Goal: Task Accomplishment & Management: Use online tool/utility

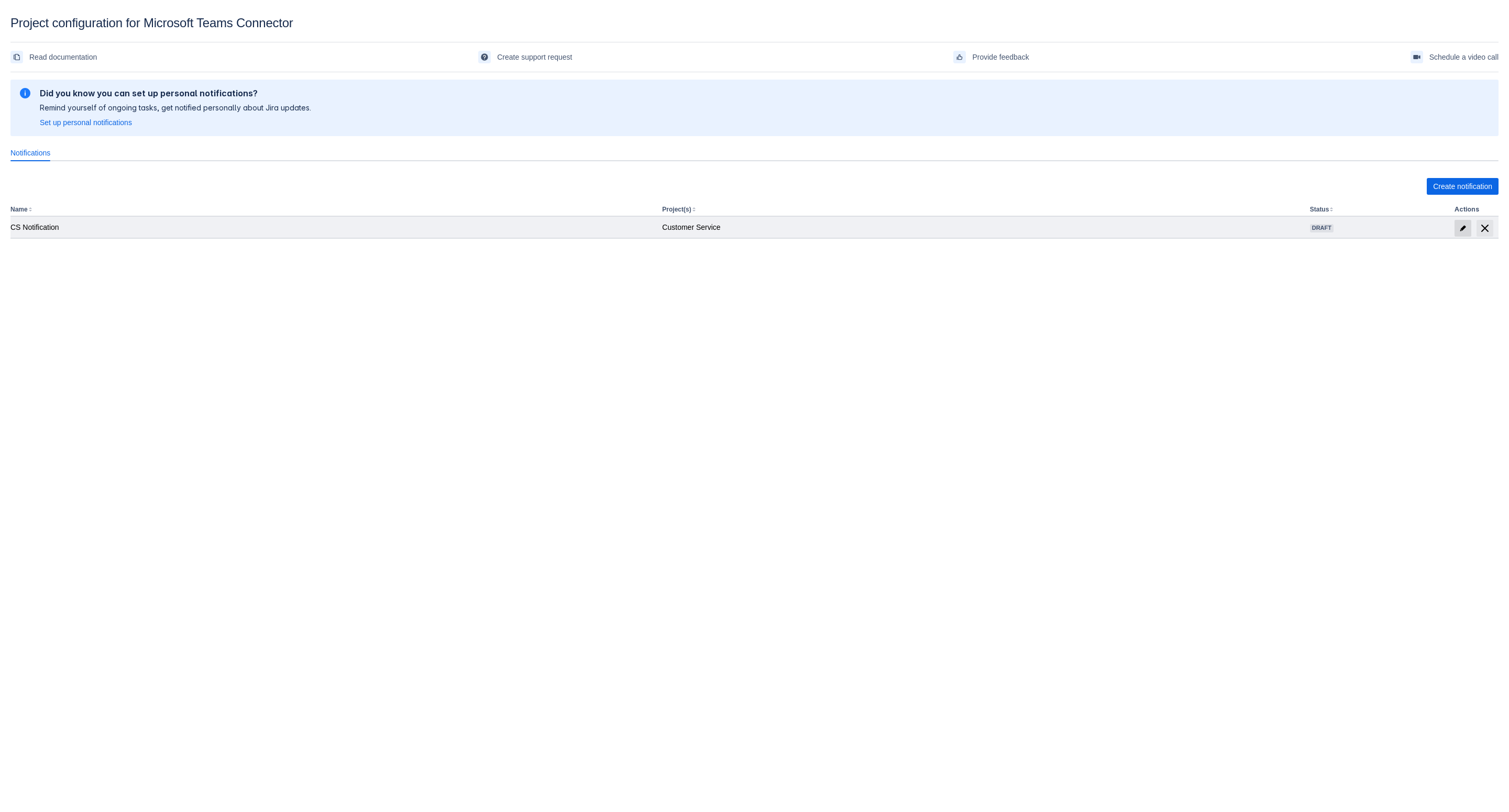
click at [1467, 224] on span at bounding box center [1463, 229] width 17 height 17
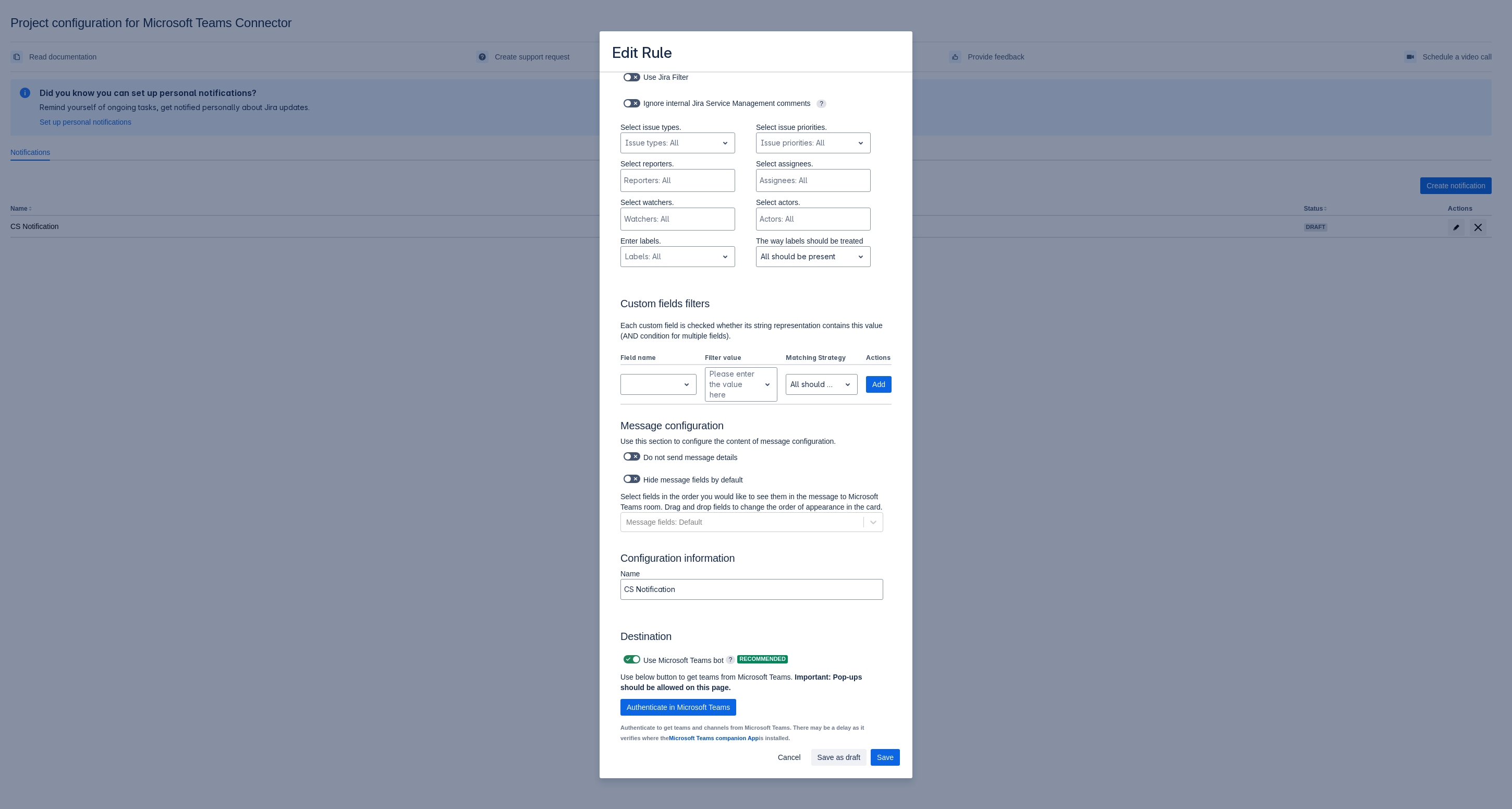
scroll to position [386, 0]
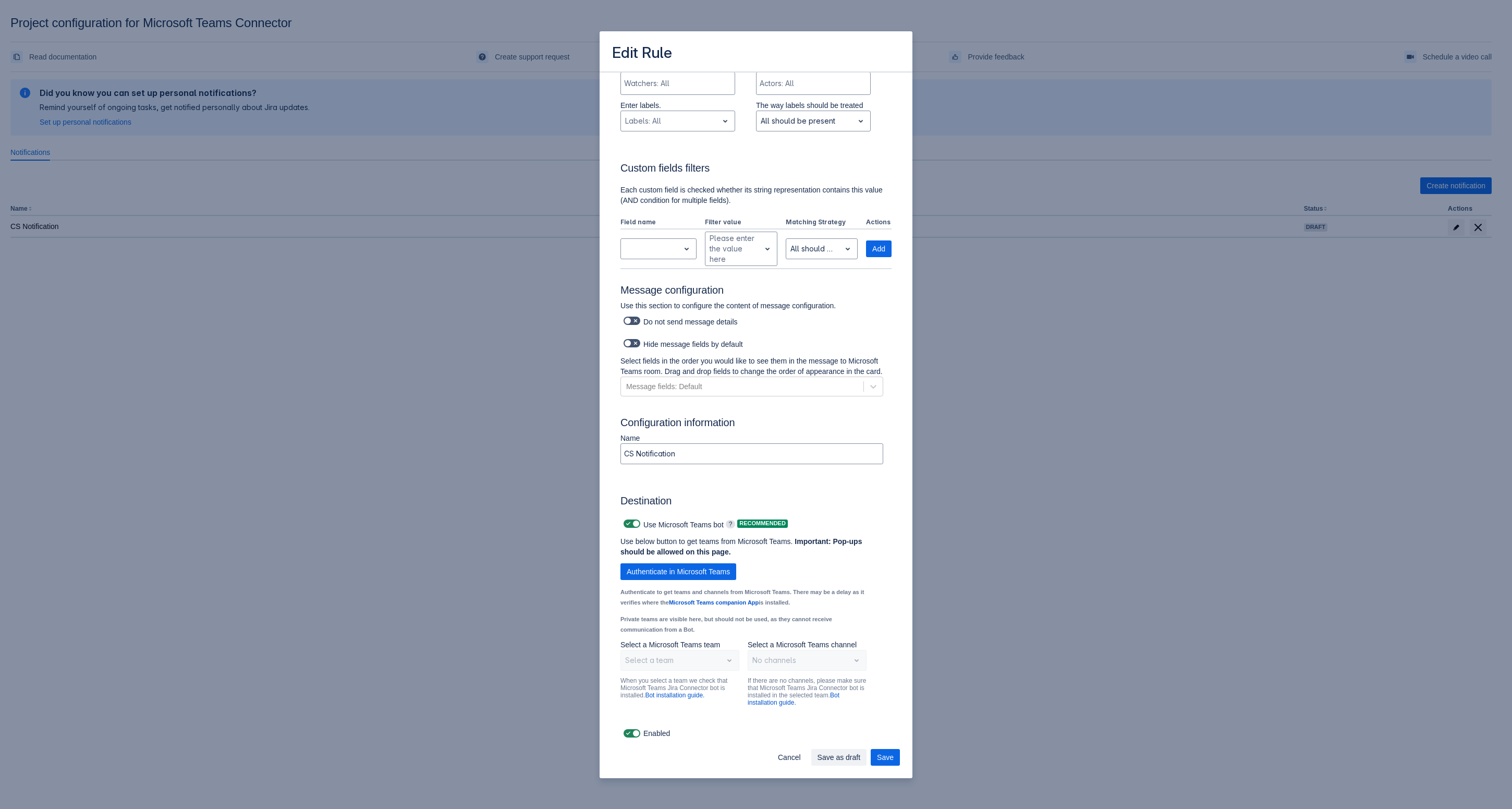
click at [705, 588] on p "Authenticate to get teams and channels from Microsoft Teams. There may be a del…" at bounding box center [743, 597] width 246 height 21
click at [712, 572] on span "Authenticate in Microsoft Teams" at bounding box center [678, 572] width 103 height 17
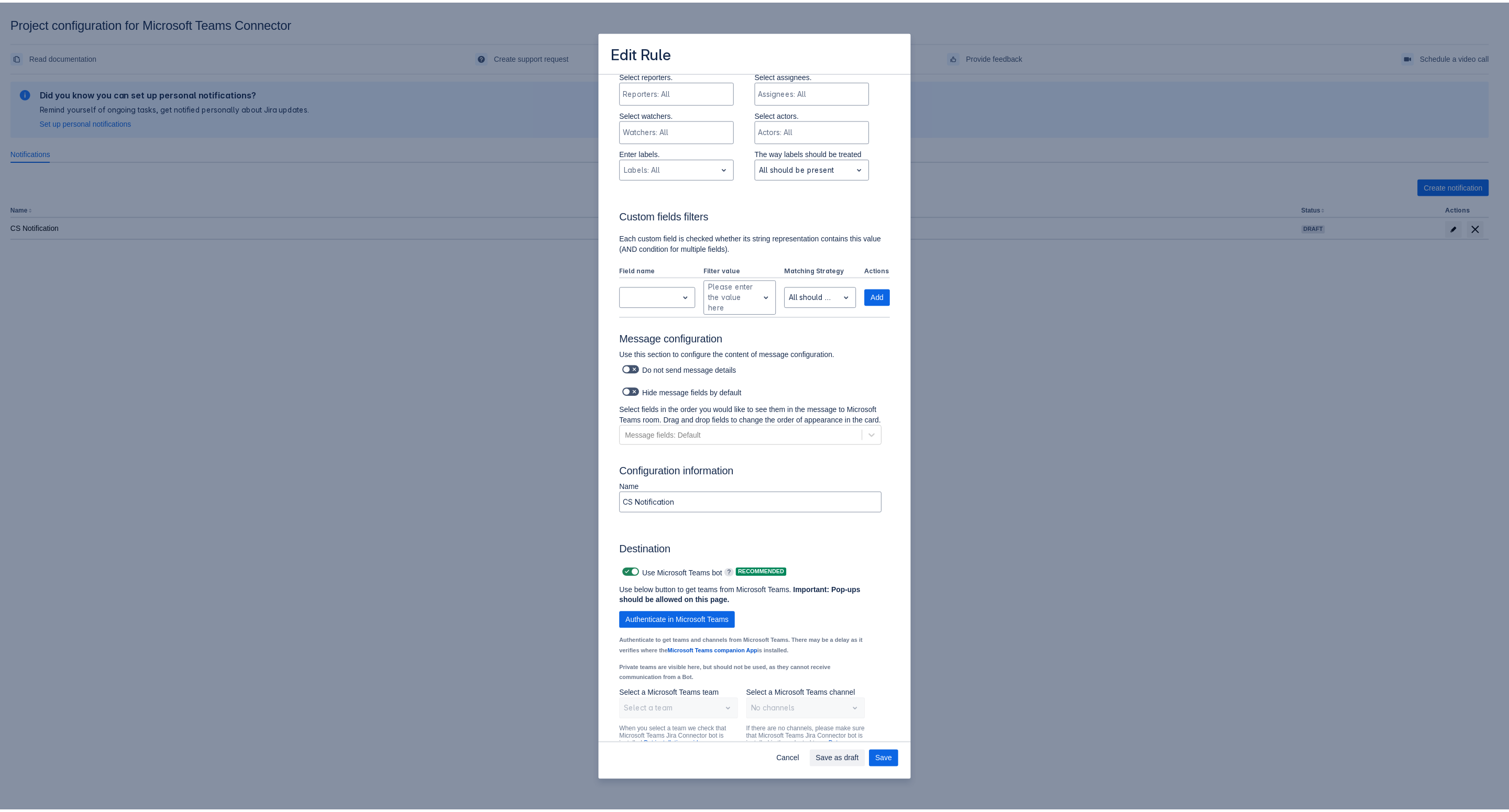
scroll to position [316, 0]
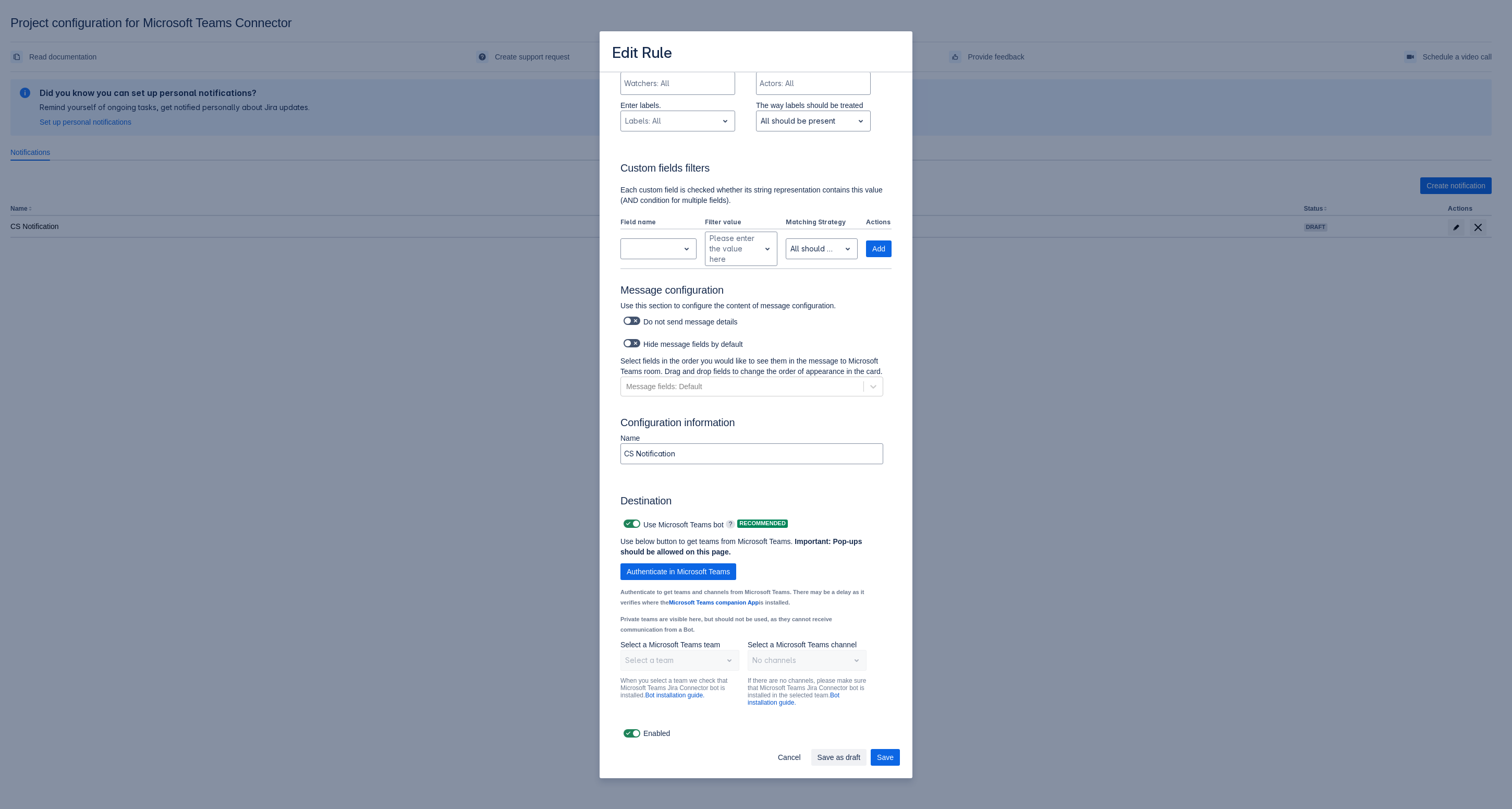
click at [708, 667] on div "Select a team" at bounding box center [680, 660] width 119 height 21
click at [710, 659] on div "Select a team" at bounding box center [680, 660] width 119 height 21
click at [712, 659] on div "Select a team" at bounding box center [680, 660] width 119 height 21
click at [692, 697] on link "Bot installation guide." at bounding box center [675, 695] width 60 height 8
click at [793, 758] on span "Cancel" at bounding box center [789, 757] width 23 height 17
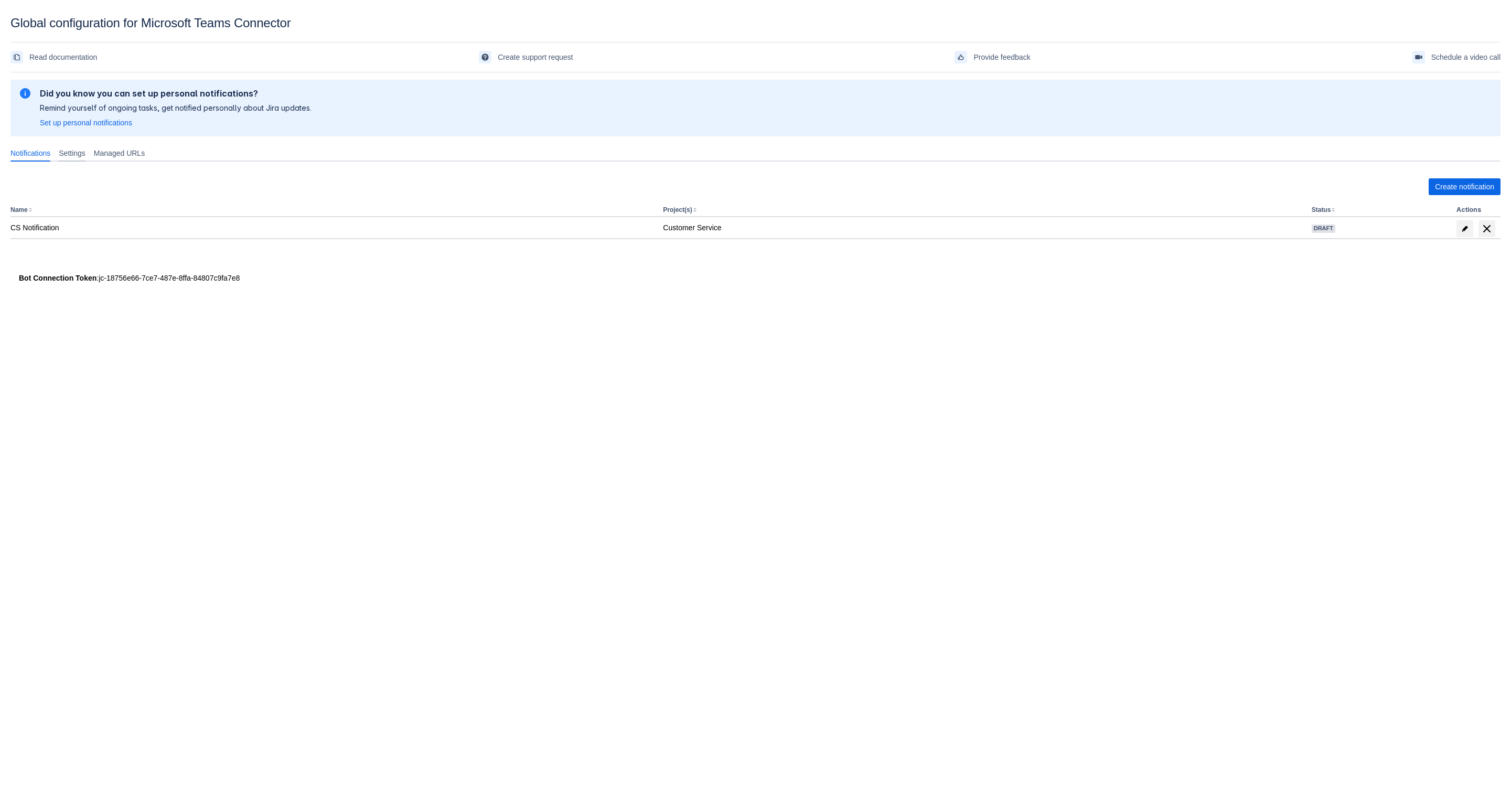
click at [77, 148] on span "Settings" at bounding box center [71, 153] width 27 height 11
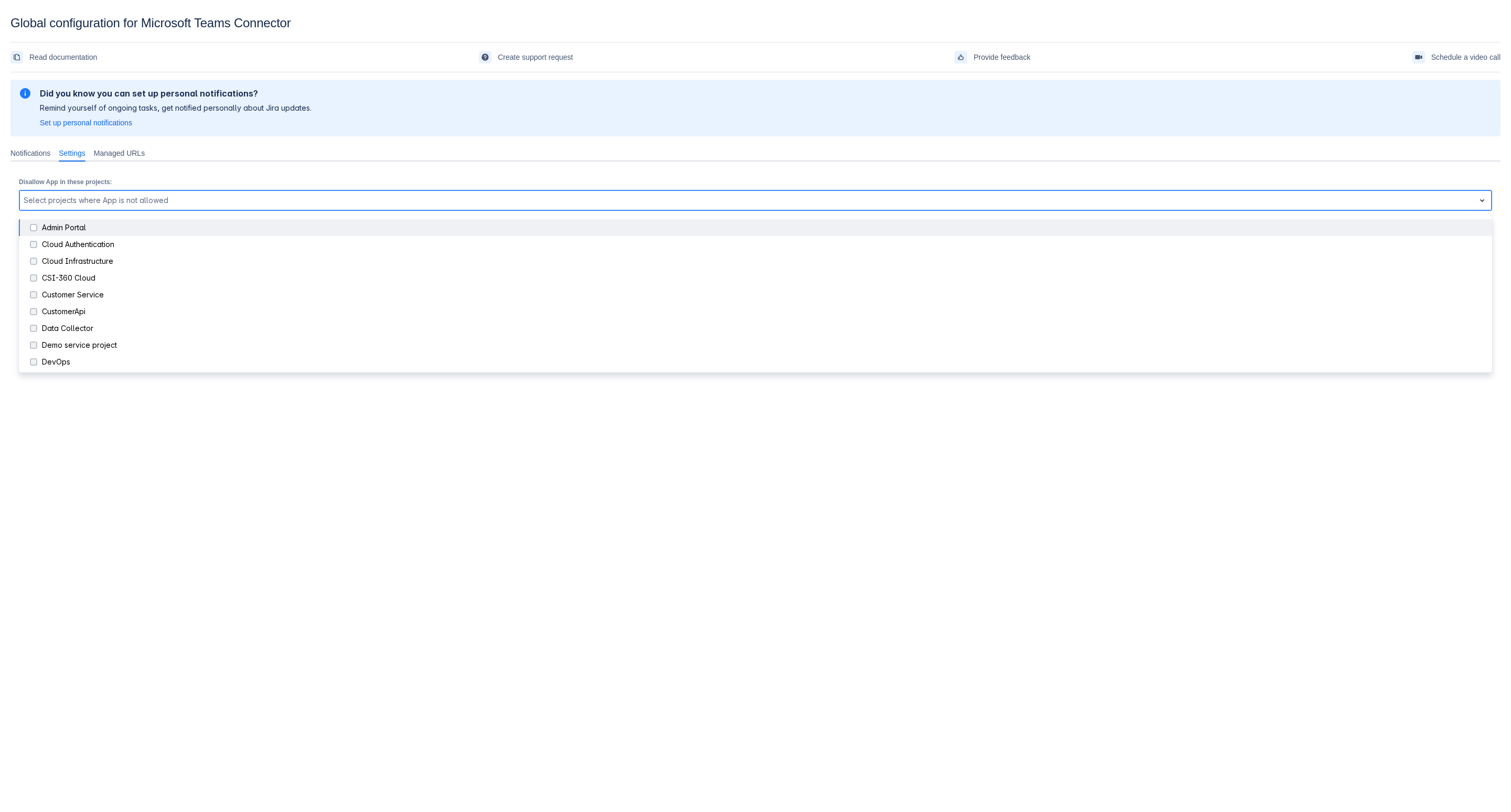
drag, startPoint x: 166, startPoint y: 201, endPoint x: 194, endPoint y: 196, distance: 28.4
click at [166, 201] on div at bounding box center [747, 200] width 1447 height 13
click at [249, 196] on div at bounding box center [747, 200] width 1447 height 13
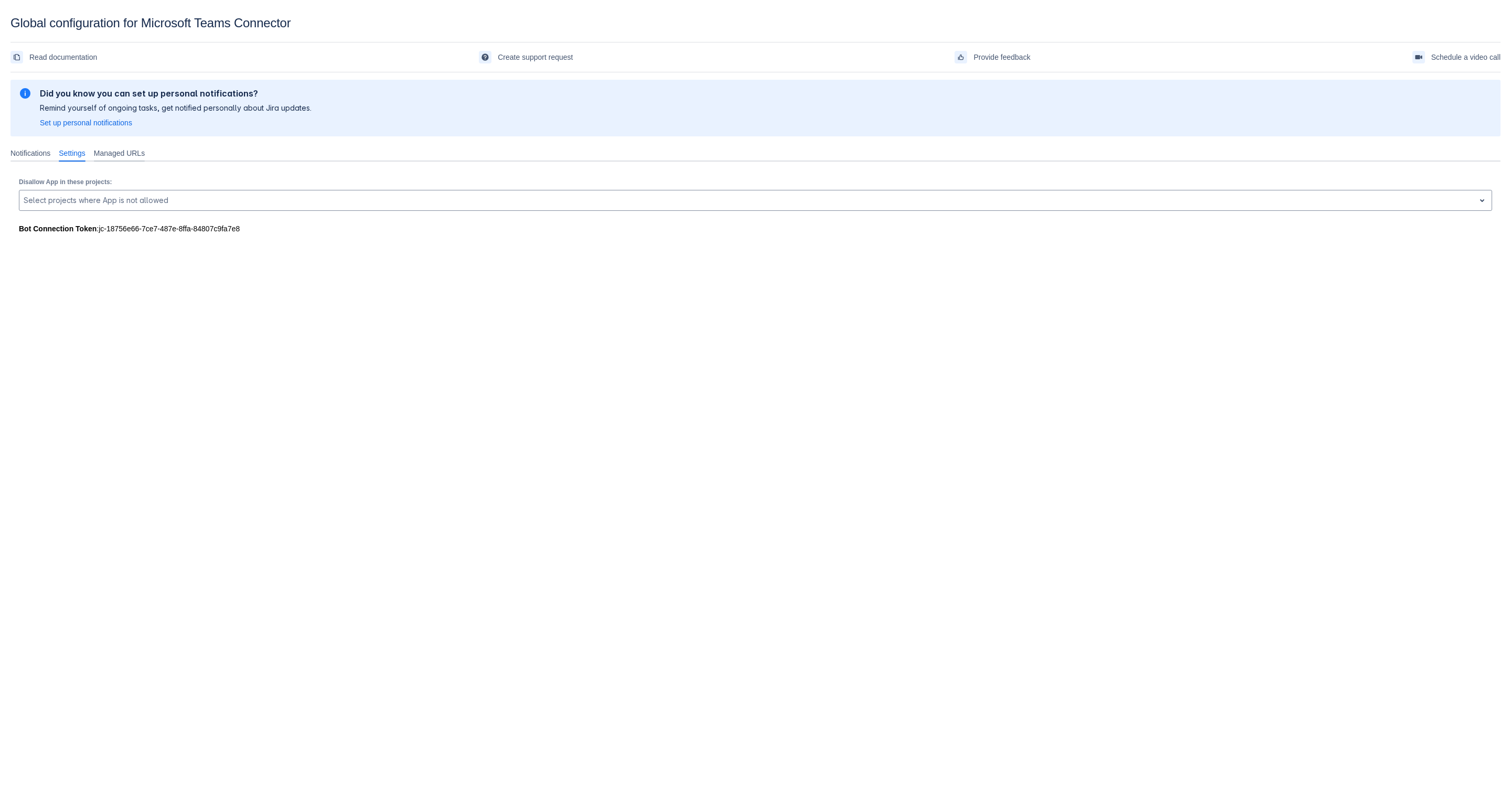
click at [142, 146] on div "Managed URLs" at bounding box center [119, 153] width 59 height 17
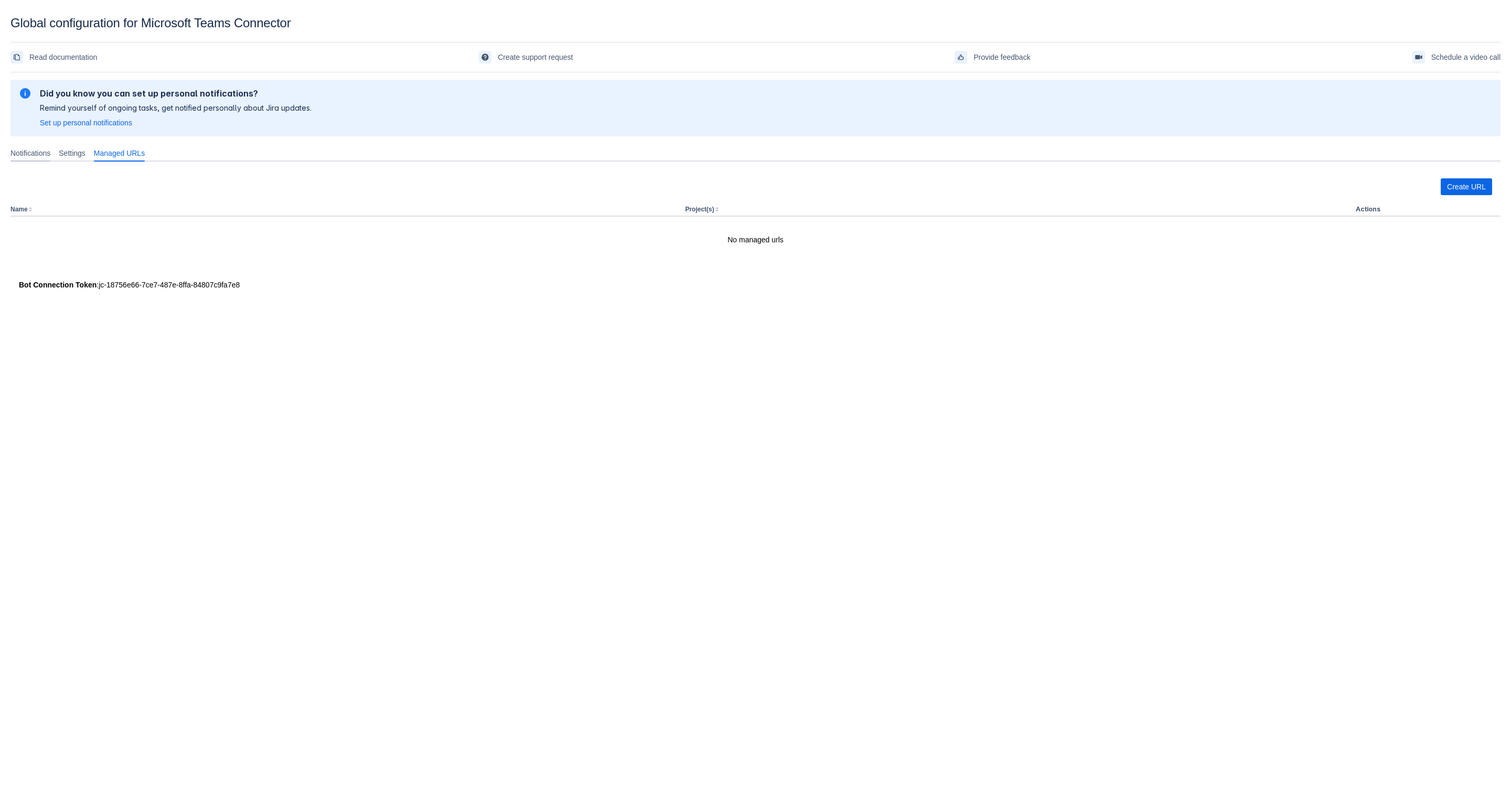
click at [32, 155] on span "Notifications" at bounding box center [30, 153] width 40 height 11
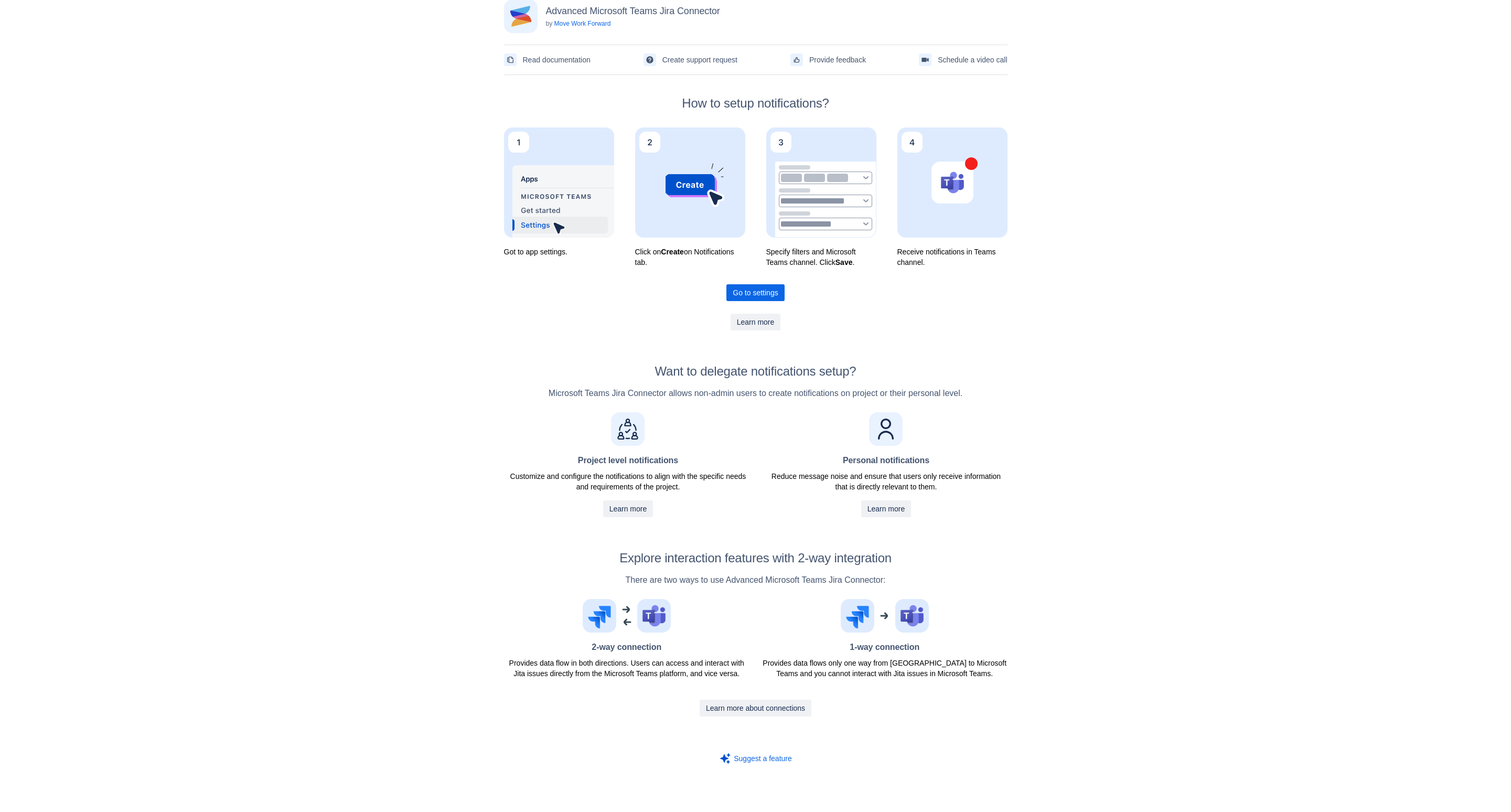
scroll to position [20, 0]
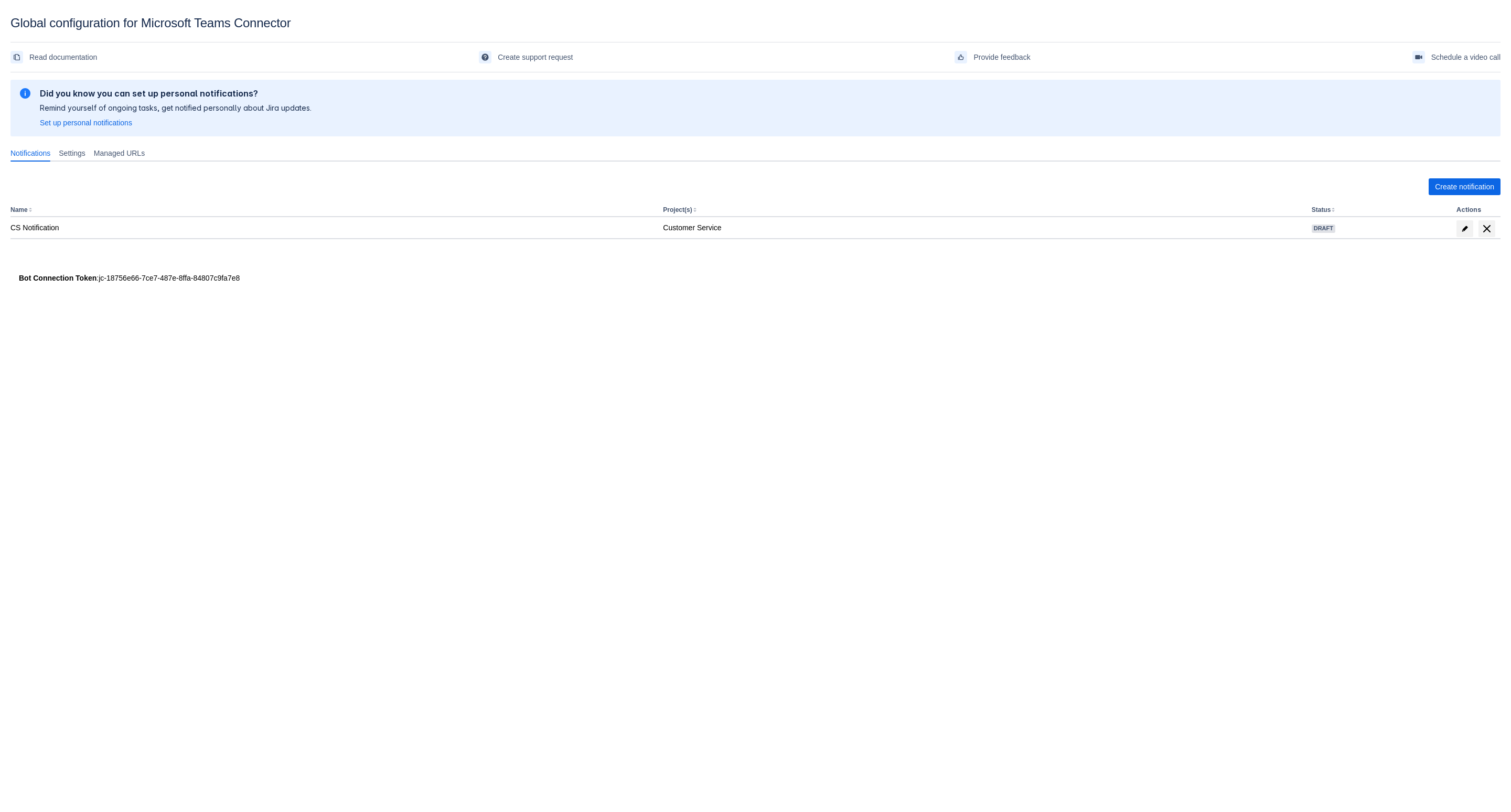
drag, startPoint x: 1179, startPoint y: 309, endPoint x: 1052, endPoint y: 290, distance: 128.4
click at [1179, 309] on body "Global configuration for Microsoft Teams Connector Read documentation Create su…" at bounding box center [755, 422] width 1511 height 812
drag, startPoint x: 262, startPoint y: 274, endPoint x: 98, endPoint y: 278, distance: 164.0
click at [98, 278] on div "Bot Connection Token : jc-18756e66-7ce7-487e-8ffa-84807c9fa7e8" at bounding box center [755, 278] width 1473 height 11
copy div "jc-18756e66-7ce7-487e-8ffa-84807c9fa7e8"
